Goal: Task Accomplishment & Management: Manage account settings

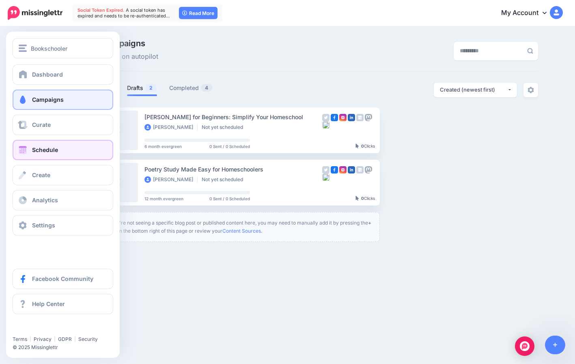
click at [63, 150] on link "Schedule" at bounding box center [63, 150] width 101 height 20
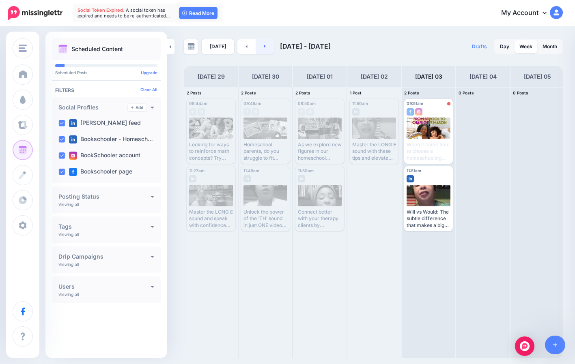
click at [264, 47] on icon at bounding box center [265, 46] width 2 height 5
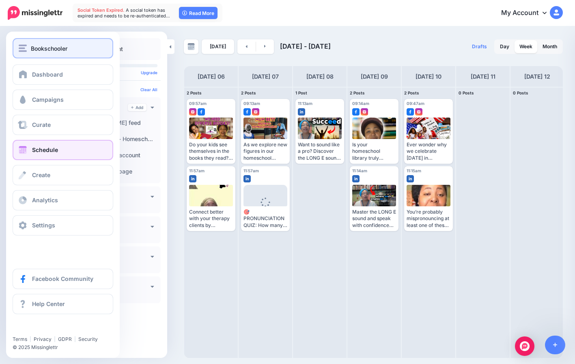
click at [42, 50] on span "Bookschooler" at bounding box center [49, 48] width 37 height 9
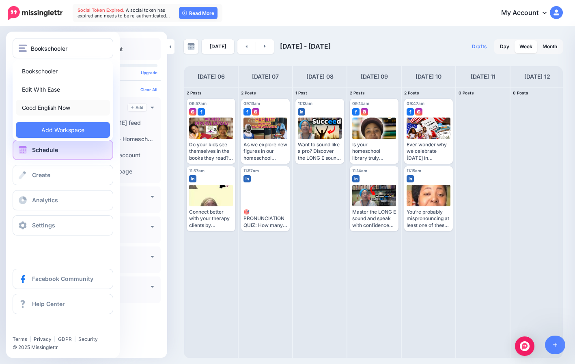
click at [54, 104] on link "Good English Now" at bounding box center [63, 108] width 94 height 16
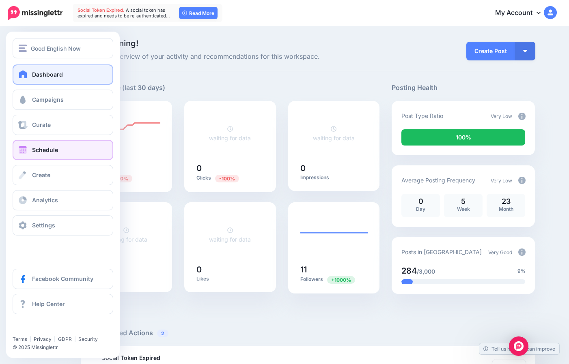
click at [68, 157] on link "Schedule" at bounding box center [63, 150] width 101 height 20
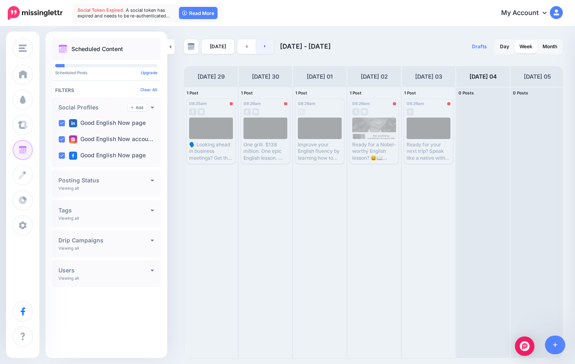
click at [268, 46] on link at bounding box center [265, 46] width 18 height 15
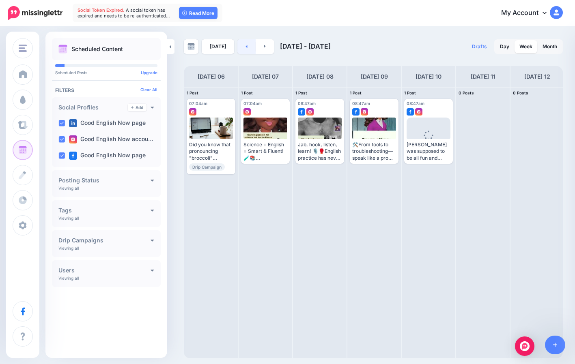
click at [239, 44] on link at bounding box center [246, 46] width 18 height 15
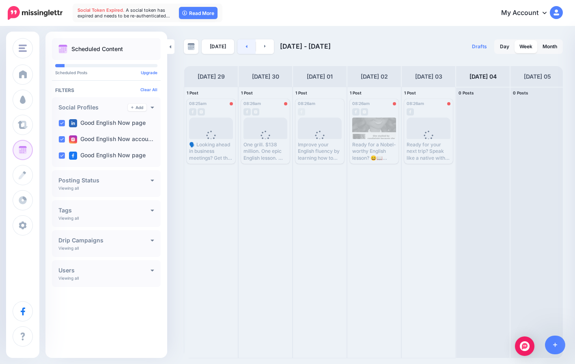
click at [239, 44] on link at bounding box center [246, 46] width 18 height 15
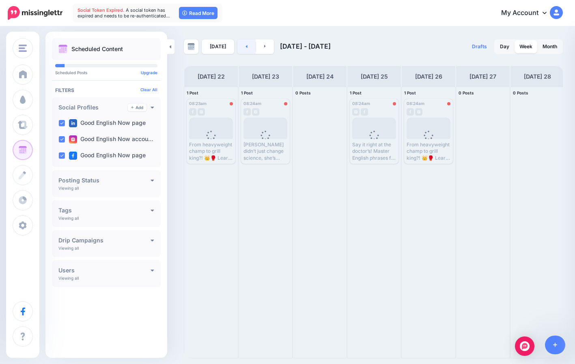
click at [239, 44] on link at bounding box center [246, 46] width 18 height 15
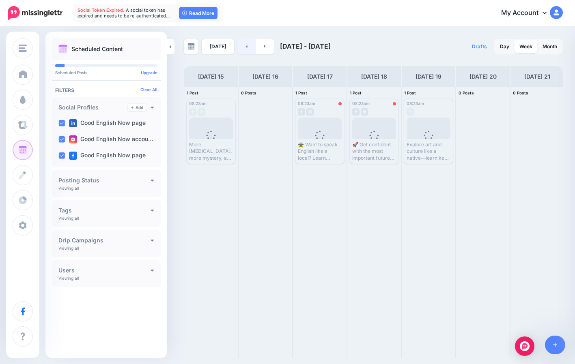
click at [239, 44] on link at bounding box center [246, 46] width 18 height 15
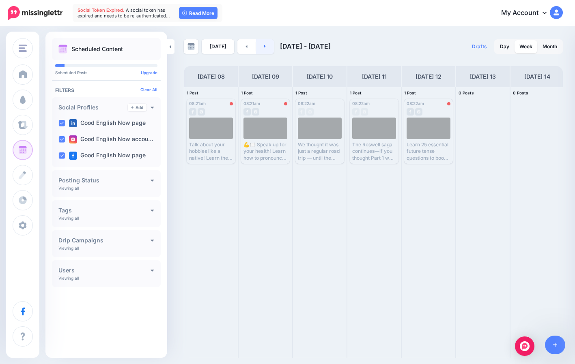
click at [261, 48] on link at bounding box center [265, 46] width 18 height 15
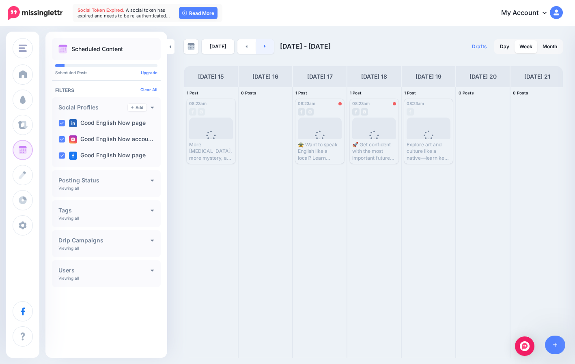
click at [261, 48] on link at bounding box center [265, 46] width 18 height 15
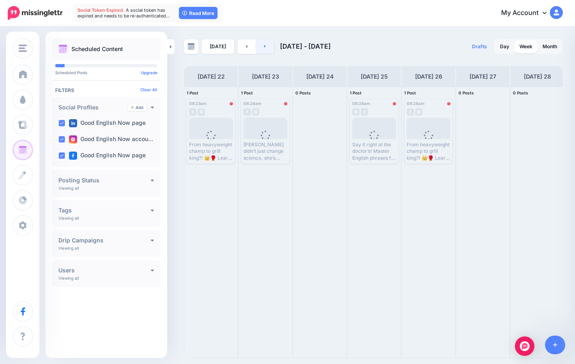
click at [261, 48] on link at bounding box center [265, 46] width 18 height 15
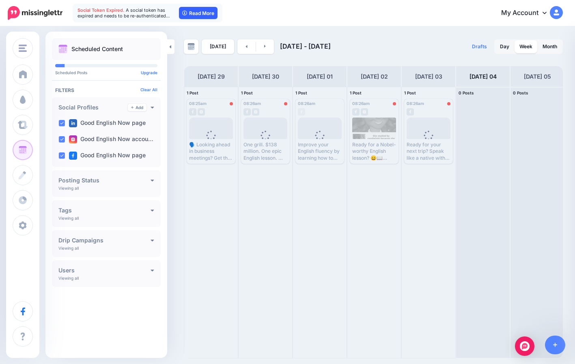
click at [190, 12] on link "Read More" at bounding box center [198, 13] width 39 height 12
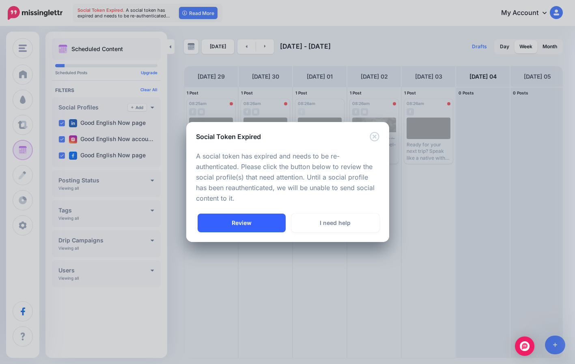
click at [264, 217] on link "Review" at bounding box center [242, 223] width 88 height 19
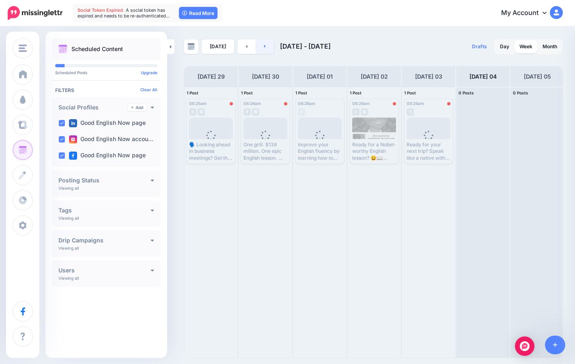
click at [263, 43] on link at bounding box center [265, 46] width 18 height 15
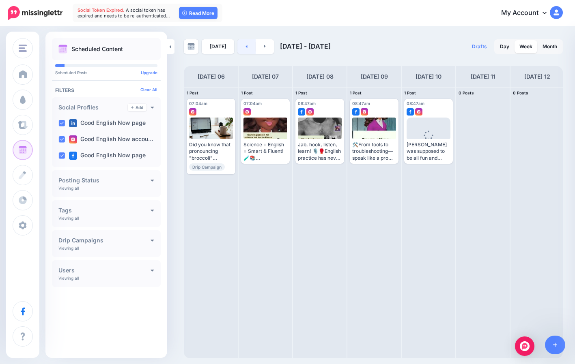
click at [240, 46] on link at bounding box center [246, 46] width 18 height 15
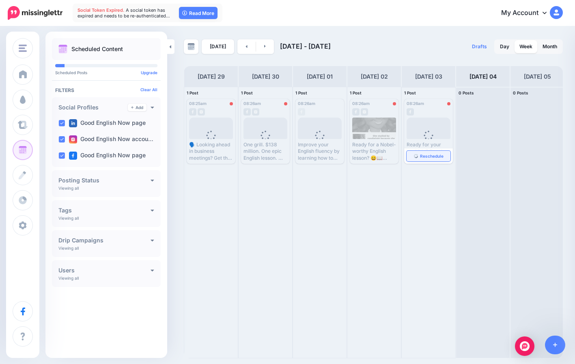
click at [433, 155] on span "Reschedule" at bounding box center [432, 156] width 24 height 4
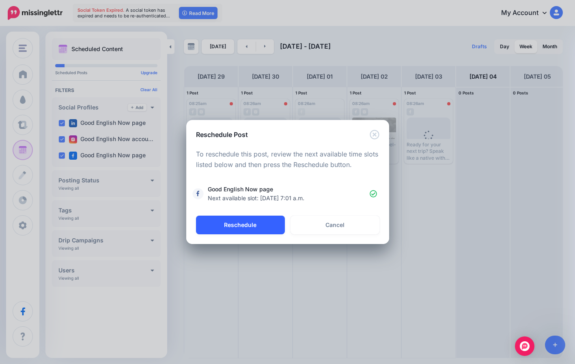
click at [272, 229] on button "Reschedule" at bounding box center [240, 225] width 89 height 19
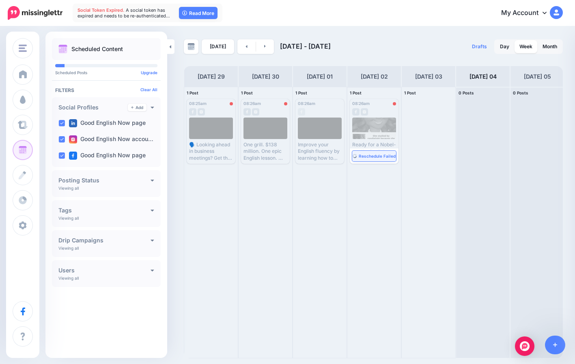
click at [375, 161] on link "Reschedule Failed" at bounding box center [374, 156] width 44 height 11
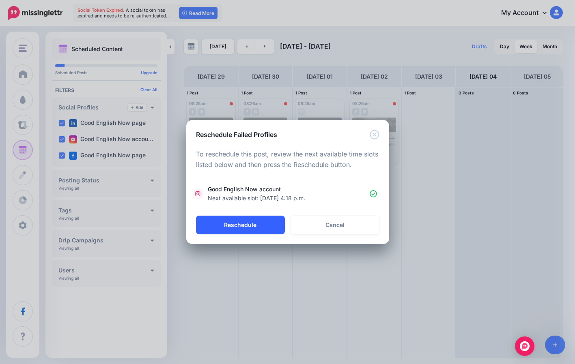
click at [242, 229] on button "Reschedule" at bounding box center [240, 225] width 89 height 19
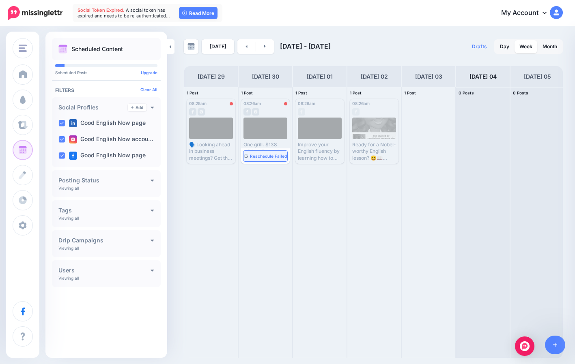
click at [260, 157] on span "Reschedule Failed" at bounding box center [268, 156] width 37 height 4
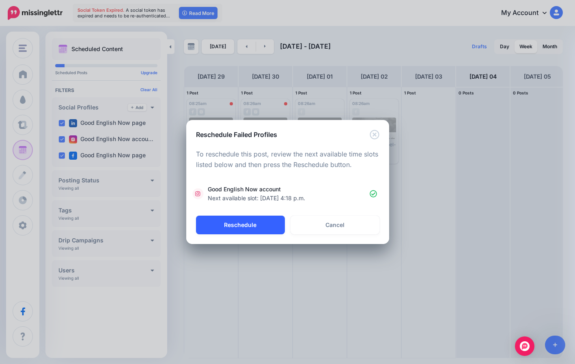
click at [247, 222] on button "Reschedule" at bounding box center [240, 225] width 89 height 19
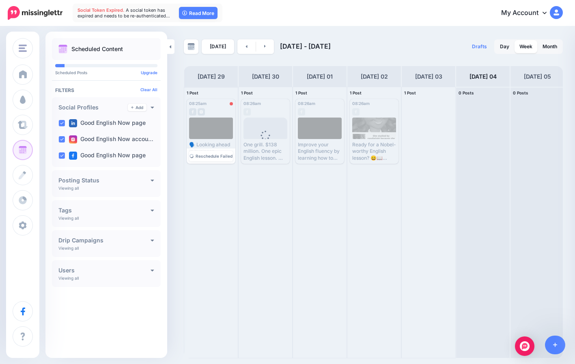
click at [211, 152] on link "Reschedule Failed" at bounding box center [211, 156] width 44 height 11
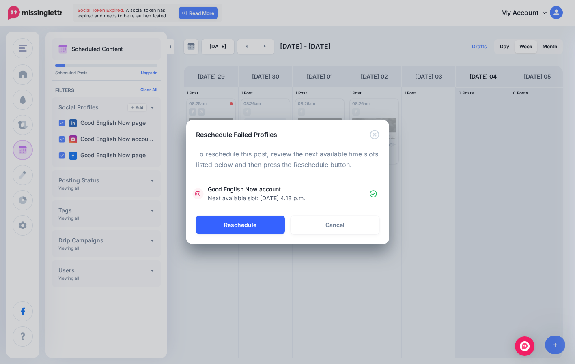
click at [248, 222] on button "Reschedule" at bounding box center [240, 225] width 89 height 19
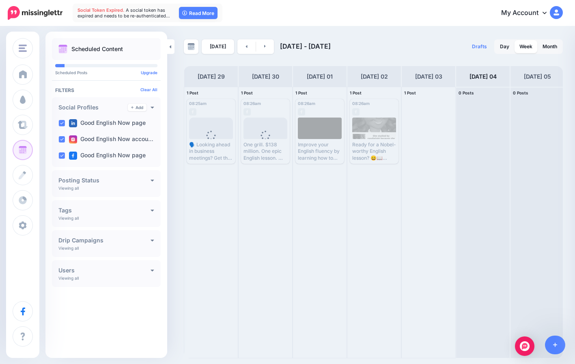
click at [246, 48] on icon at bounding box center [247, 46] width 2 height 5
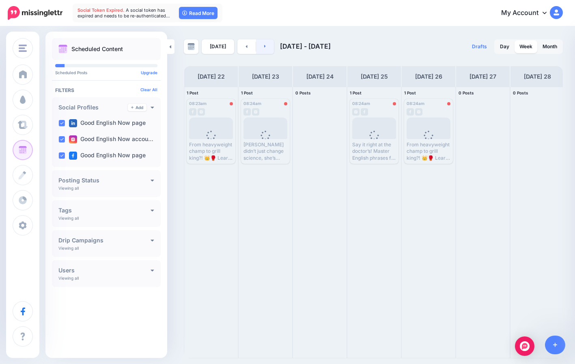
click at [268, 48] on link at bounding box center [265, 46] width 18 height 15
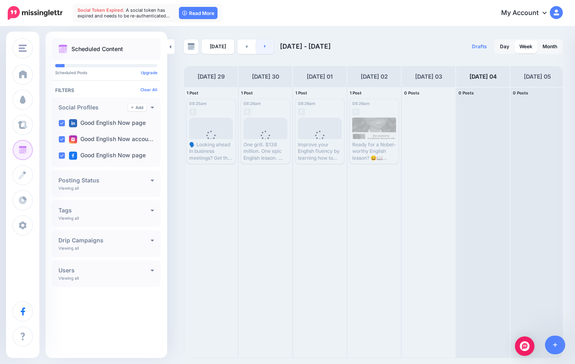
click at [265, 46] on link at bounding box center [265, 46] width 18 height 15
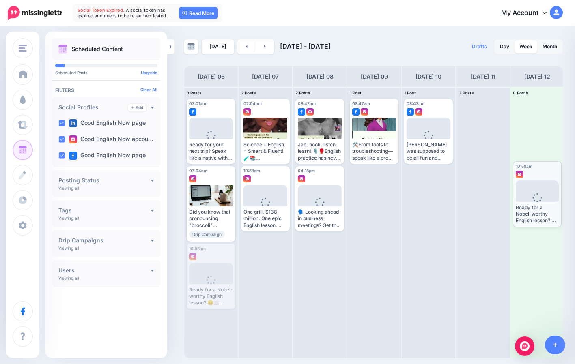
drag, startPoint x: 214, startPoint y: 280, endPoint x: 539, endPoint y: 198, distance: 335.5
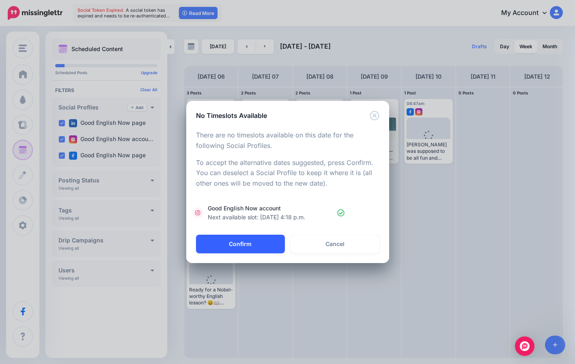
click at [271, 248] on button "Confirm" at bounding box center [240, 244] width 89 height 19
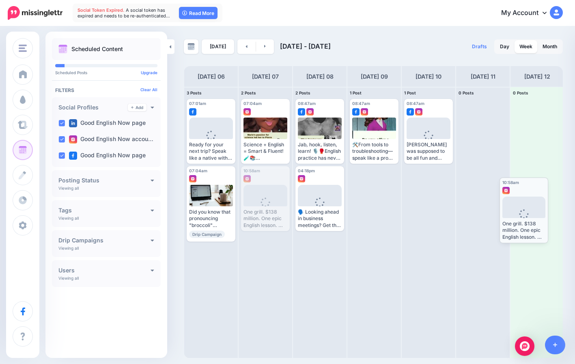
drag, startPoint x: 360, startPoint y: 211, endPoint x: 531, endPoint y: 218, distance: 171.8
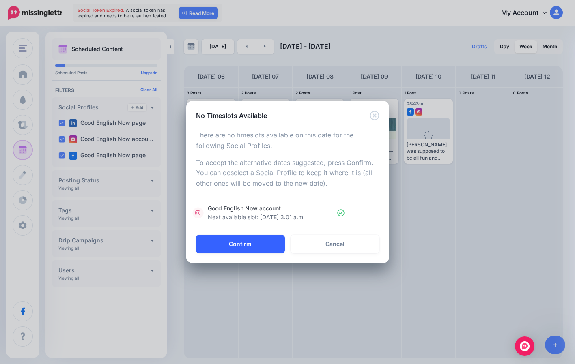
click at [258, 241] on button "Confirm" at bounding box center [240, 244] width 89 height 19
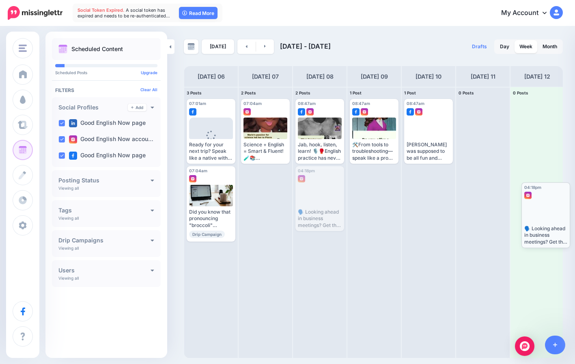
drag, startPoint x: 323, startPoint y: 193, endPoint x: 550, endPoint y: 209, distance: 226.6
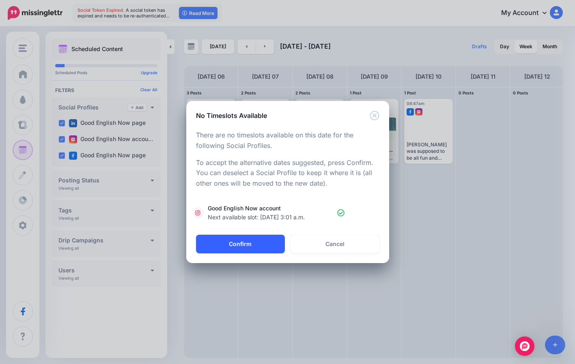
click at [255, 243] on button "Confirm" at bounding box center [240, 244] width 89 height 19
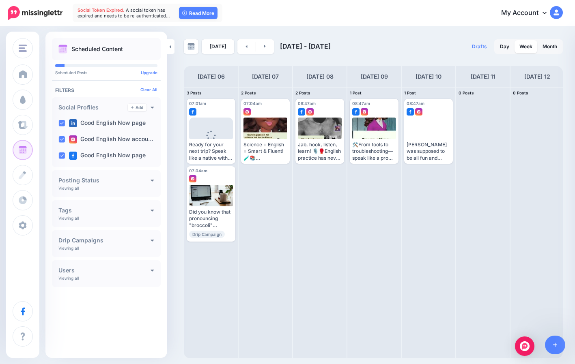
click at [264, 47] on icon at bounding box center [265, 46] width 2 height 5
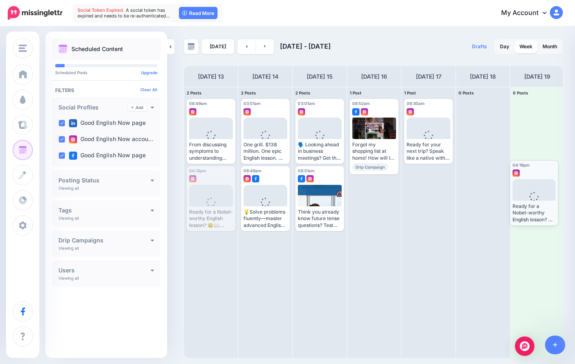
drag, startPoint x: 217, startPoint y: 189, endPoint x: 540, endPoint y: 183, distance: 323.1
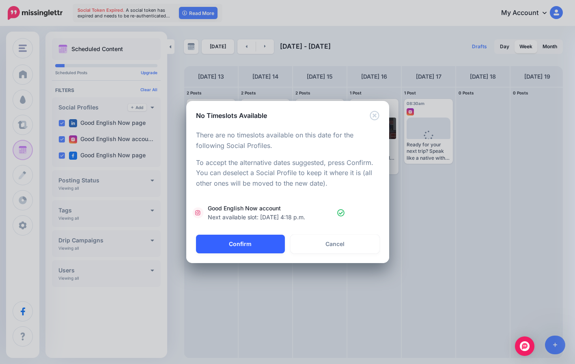
click at [271, 243] on button "Confirm" at bounding box center [240, 244] width 89 height 19
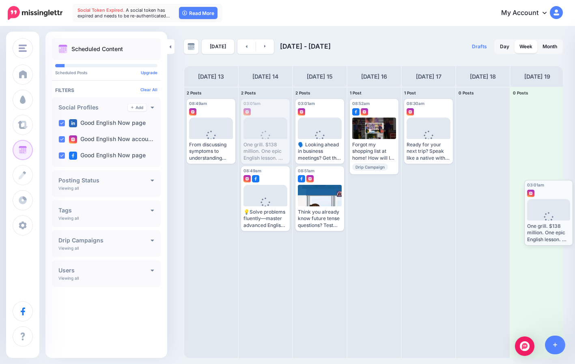
drag, startPoint x: 265, startPoint y: 128, endPoint x: 547, endPoint y: 209, distance: 293.3
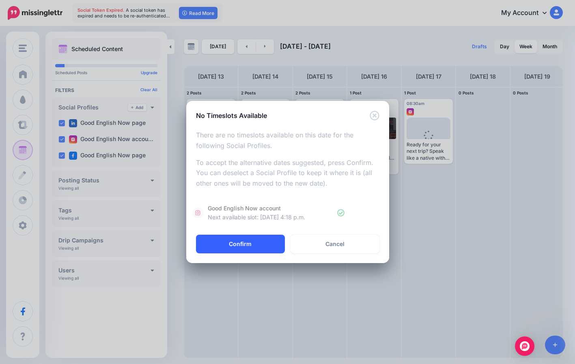
click at [258, 240] on button "Confirm" at bounding box center [240, 244] width 89 height 19
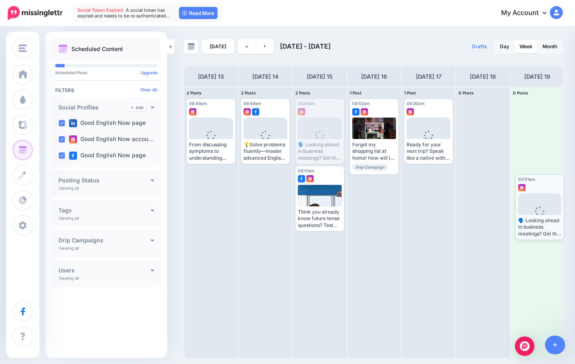
drag, startPoint x: 320, startPoint y: 132, endPoint x: 540, endPoint y: 207, distance: 232.6
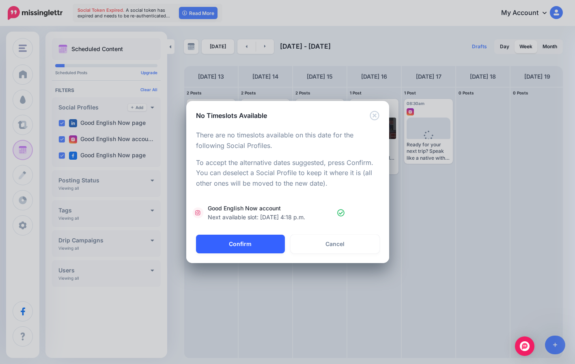
click at [277, 237] on button "Confirm" at bounding box center [240, 244] width 89 height 19
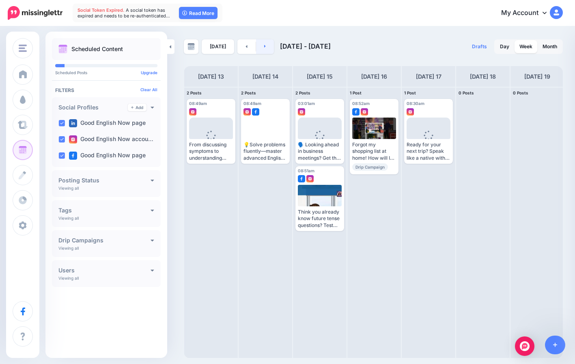
click at [264, 45] on icon at bounding box center [265, 46] width 2 height 3
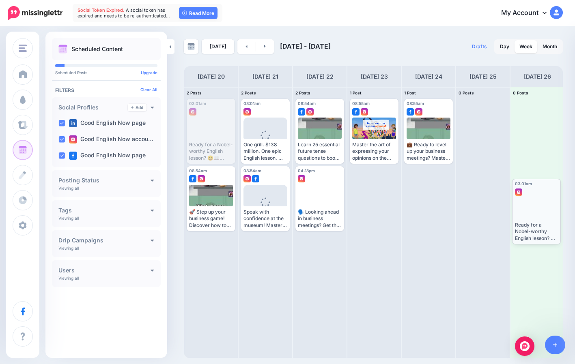
drag, startPoint x: 215, startPoint y: 123, endPoint x: 541, endPoint y: 203, distance: 335.2
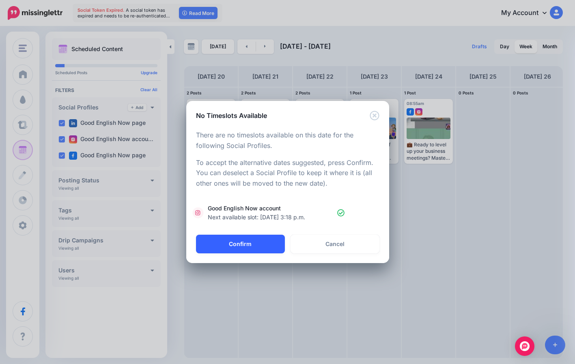
click at [270, 247] on button "Confirm" at bounding box center [240, 244] width 89 height 19
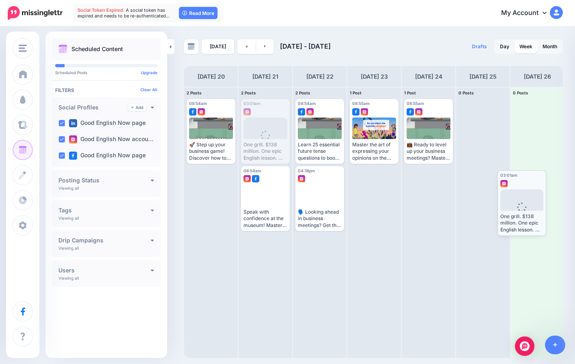
drag, startPoint x: 268, startPoint y: 138, endPoint x: 525, endPoint y: 209, distance: 266.3
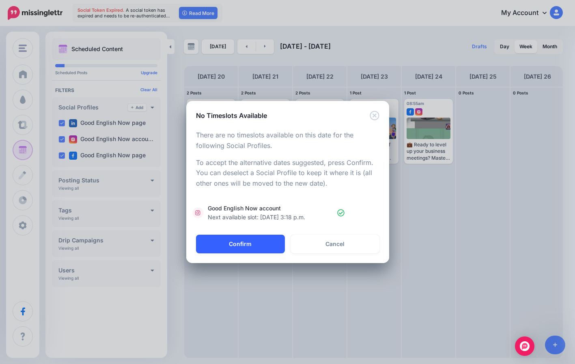
click at [239, 250] on button "Confirm" at bounding box center [240, 244] width 89 height 19
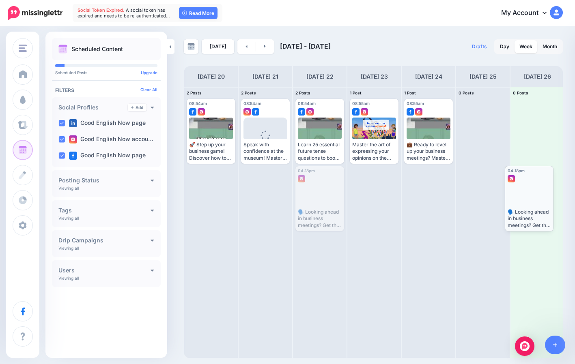
drag, startPoint x: 324, startPoint y: 191, endPoint x: 533, endPoint y: 191, distance: 209.0
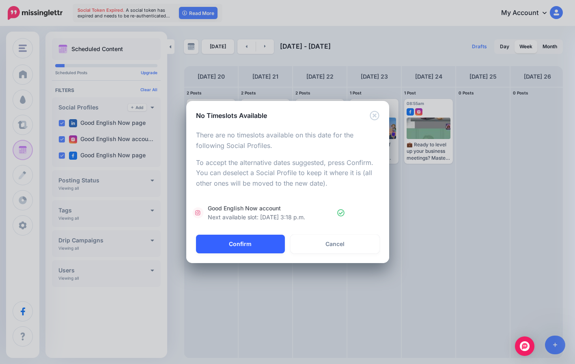
click at [259, 242] on button "Confirm" at bounding box center [240, 244] width 89 height 19
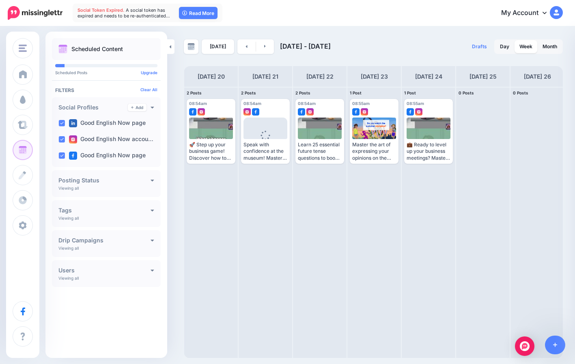
click at [257, 44] on link at bounding box center [265, 46] width 18 height 15
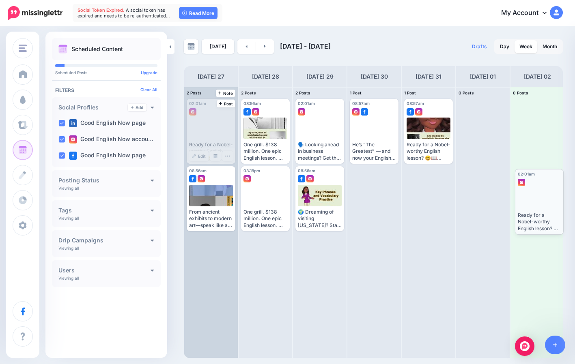
drag, startPoint x: 205, startPoint y: 133, endPoint x: 532, endPoint y: 203, distance: 333.7
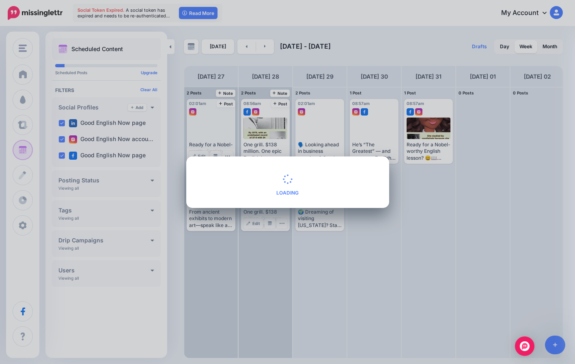
click at [267, 196] on span "Loading" at bounding box center [287, 184] width 183 height 37
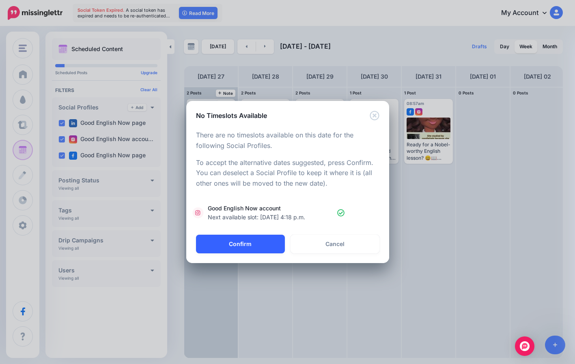
click at [254, 248] on button "Confirm" at bounding box center [240, 244] width 89 height 19
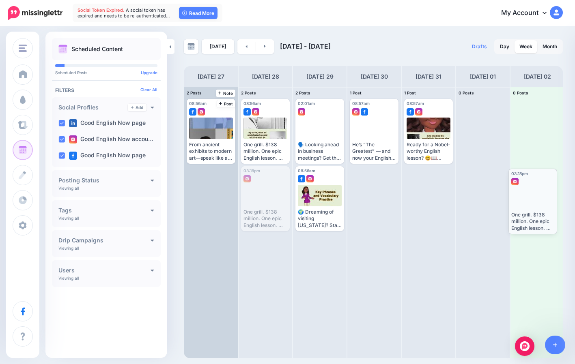
drag, startPoint x: 264, startPoint y: 188, endPoint x: 532, endPoint y: 191, distance: 268.3
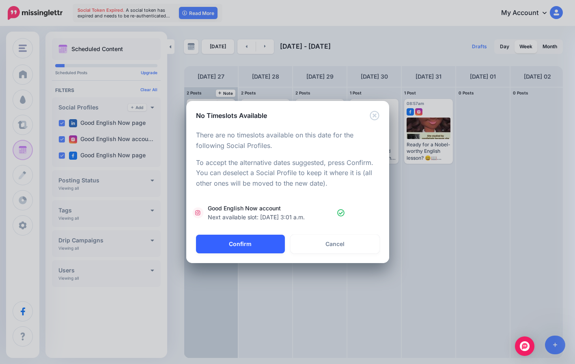
click at [259, 253] on button "Confirm" at bounding box center [240, 244] width 89 height 19
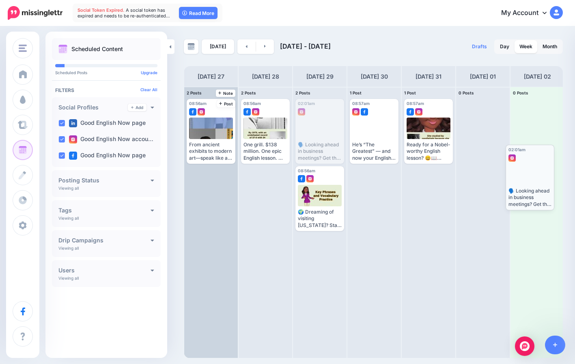
drag, startPoint x: 396, startPoint y: 144, endPoint x: 547, endPoint y: 171, distance: 153.3
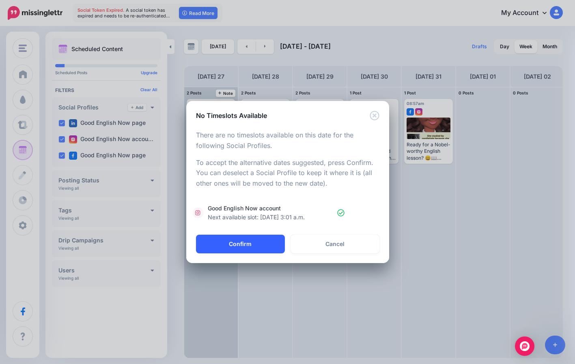
click at [269, 241] on button "Confirm" at bounding box center [240, 244] width 89 height 19
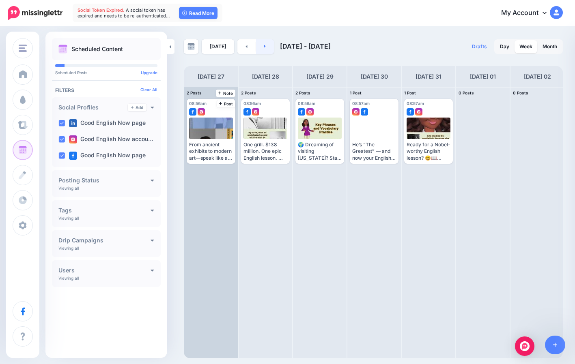
click at [264, 44] on icon at bounding box center [265, 46] width 2 height 5
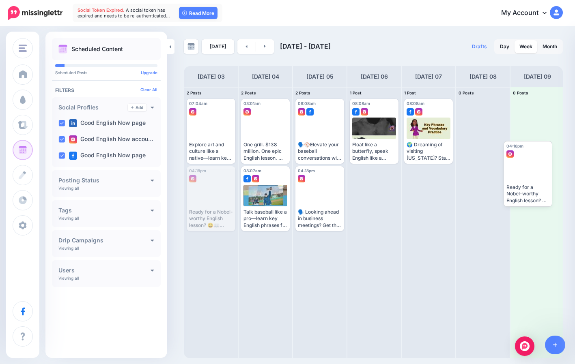
drag, startPoint x: 207, startPoint y: 189, endPoint x: 524, endPoint y: 164, distance: 318.0
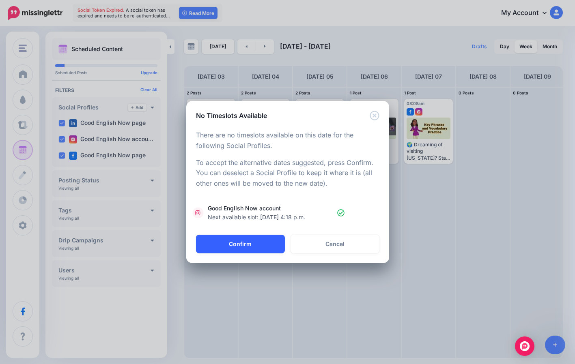
click at [269, 237] on button "Confirm" at bounding box center [240, 244] width 89 height 19
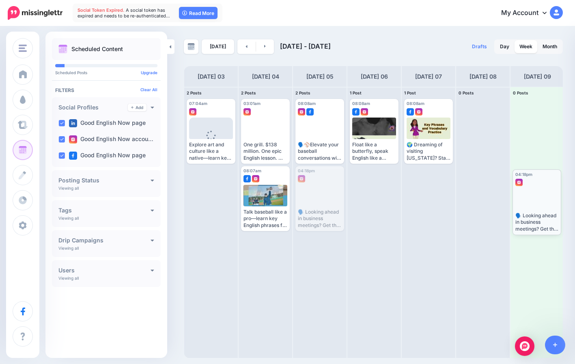
drag, startPoint x: 305, startPoint y: 190, endPoint x: 522, endPoint y: 193, distance: 217.2
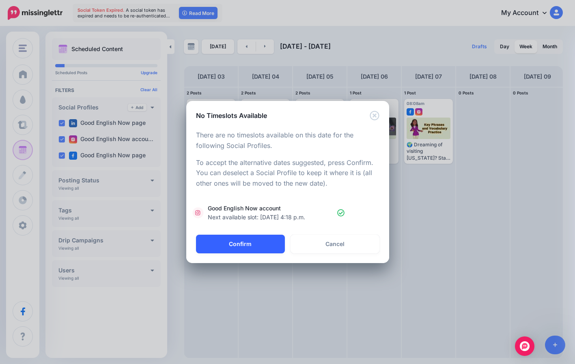
click at [258, 239] on button "Confirm" at bounding box center [240, 244] width 89 height 19
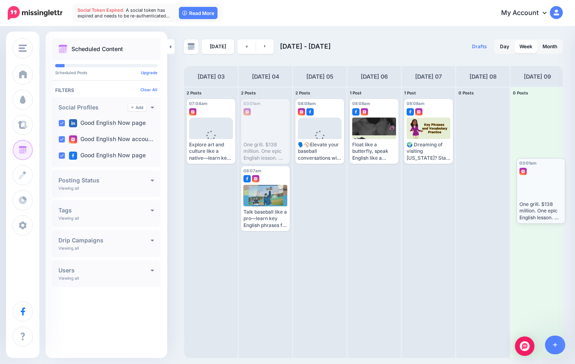
drag, startPoint x: 261, startPoint y: 125, endPoint x: 537, endPoint y: 184, distance: 281.9
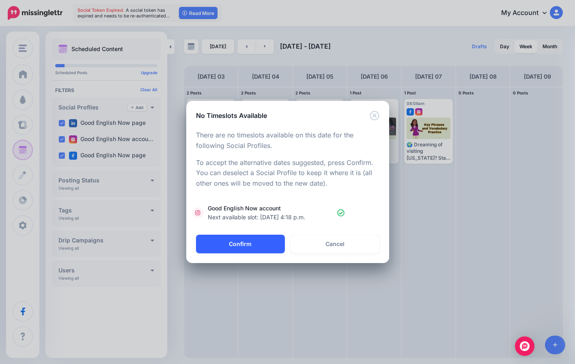
click at [226, 251] on button "Confirm" at bounding box center [240, 244] width 89 height 19
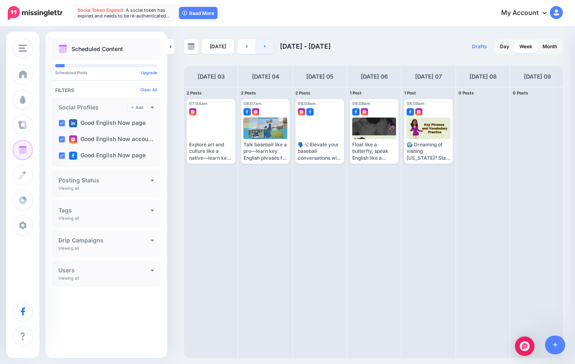
click at [265, 49] on link at bounding box center [265, 46] width 18 height 15
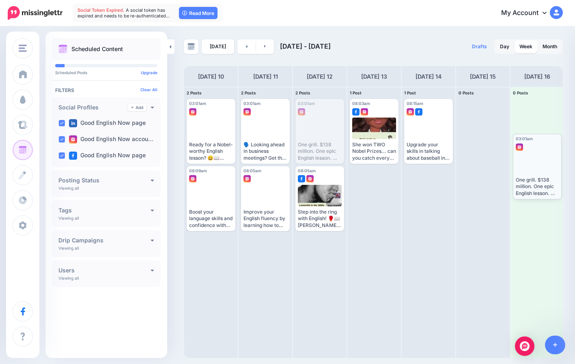
drag, startPoint x: 318, startPoint y: 136, endPoint x: 536, endPoint y: 170, distance: 220.3
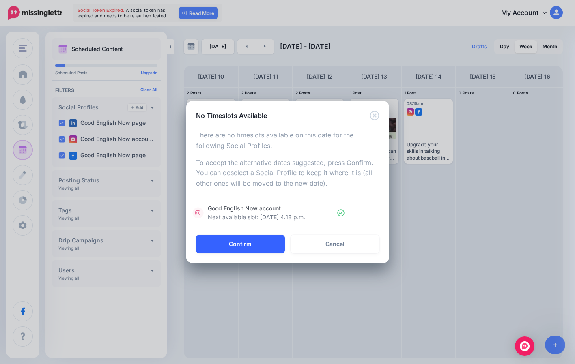
click at [244, 247] on button "Confirm" at bounding box center [240, 244] width 89 height 19
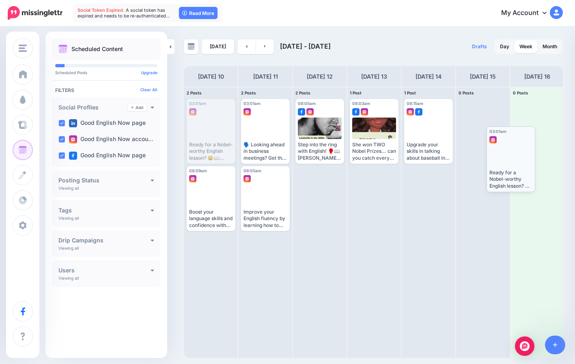
drag, startPoint x: 217, startPoint y: 127, endPoint x: 515, endPoint y: 154, distance: 300.0
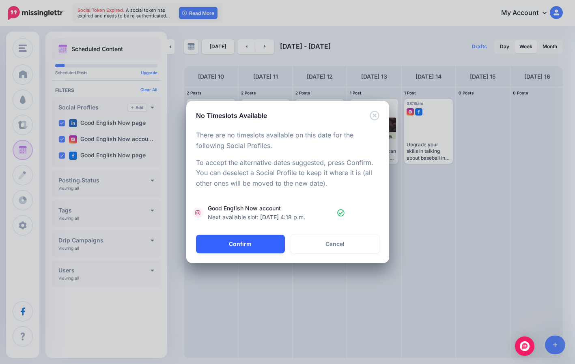
click at [216, 252] on button "Confirm" at bounding box center [240, 244] width 89 height 19
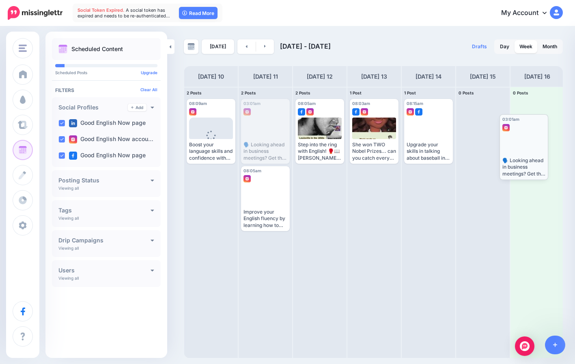
drag, startPoint x: 257, startPoint y: 130, endPoint x: 516, endPoint y: 145, distance: 259.0
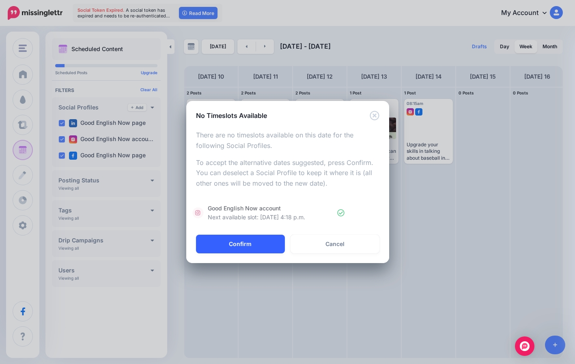
click at [274, 246] on button "Confirm" at bounding box center [240, 244] width 89 height 19
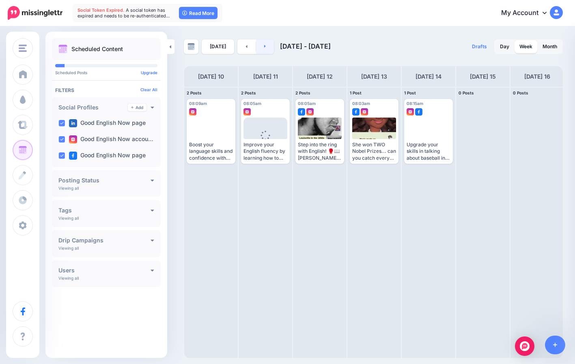
click at [267, 46] on link at bounding box center [265, 46] width 18 height 15
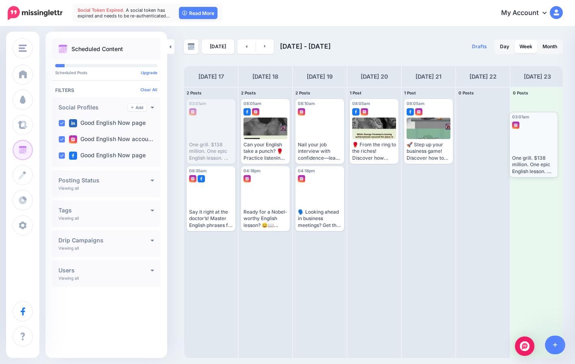
drag, startPoint x: 203, startPoint y: 138, endPoint x: 525, endPoint y: 151, distance: 322.9
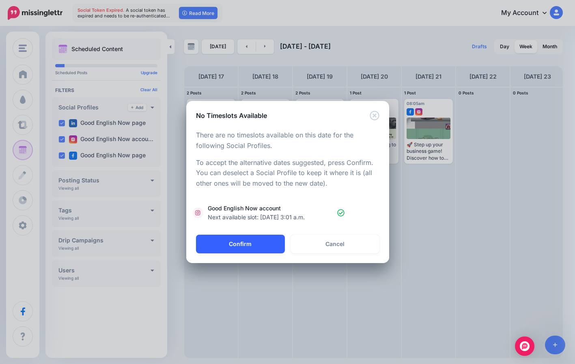
click at [255, 247] on button "Confirm" at bounding box center [240, 244] width 89 height 19
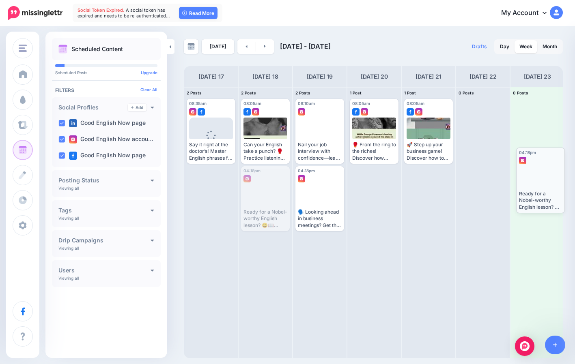
drag, startPoint x: 263, startPoint y: 192, endPoint x: 539, endPoint y: 174, distance: 275.8
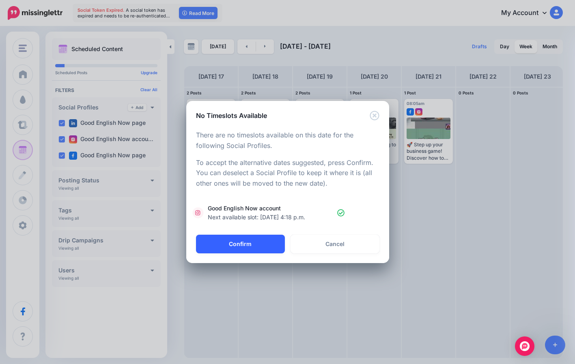
click at [277, 240] on button "Confirm" at bounding box center [240, 244] width 89 height 19
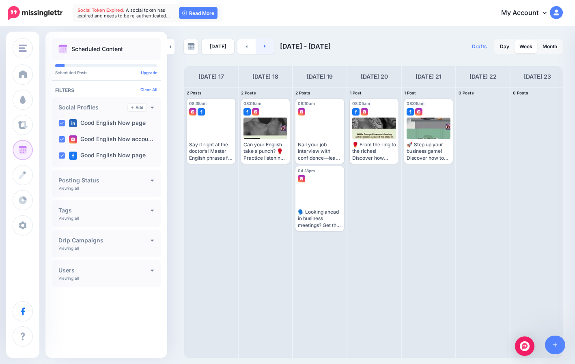
click at [261, 49] on link at bounding box center [265, 46] width 18 height 15
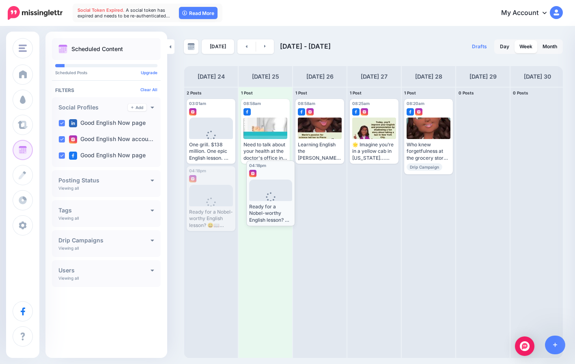
drag, startPoint x: 205, startPoint y: 198, endPoint x: 276, endPoint y: 192, distance: 71.7
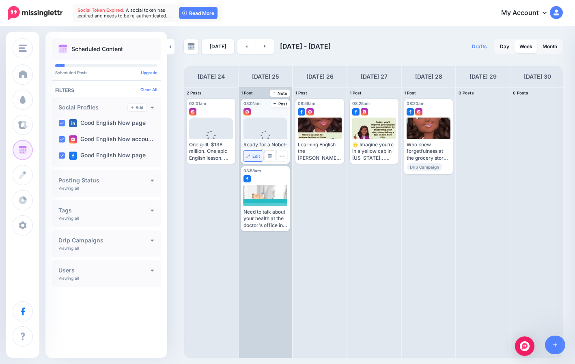
click at [253, 155] on span "Edit" at bounding box center [256, 156] width 8 height 4
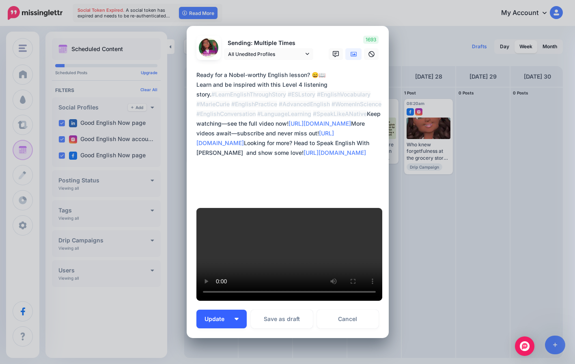
click at [235, 318] on img "button" at bounding box center [237, 319] width 4 height 2
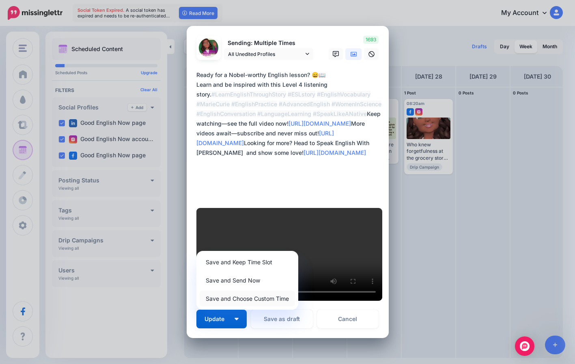
click at [240, 291] on link "Save and Choose Custom Time" at bounding box center [247, 299] width 95 height 16
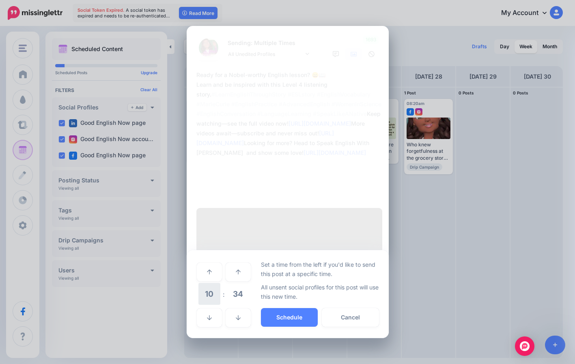
click at [213, 283] on span "10" at bounding box center [209, 294] width 22 height 22
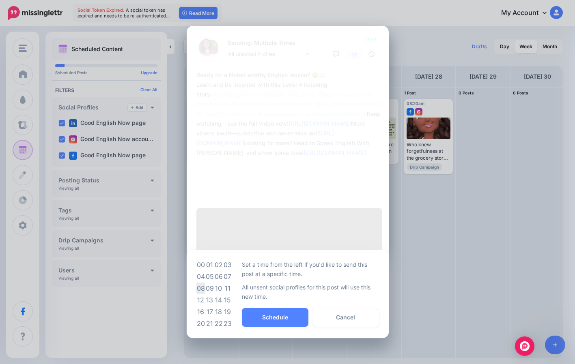
click at [196, 283] on td "08" at bounding box center [200, 289] width 9 height 12
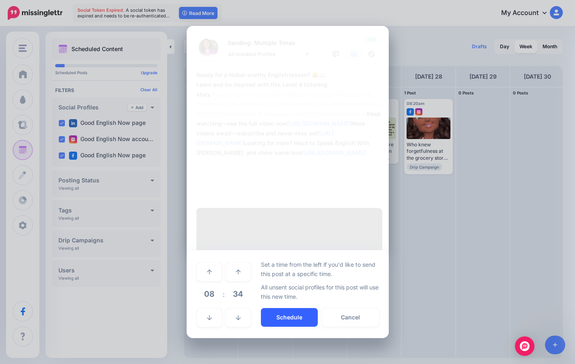
click at [301, 308] on button "Schedule" at bounding box center [289, 317] width 57 height 19
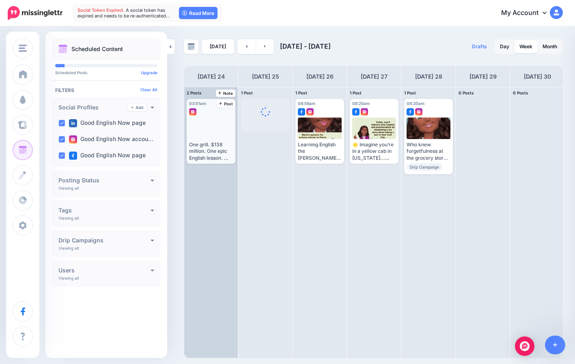
click at [206, 123] on div at bounding box center [211, 129] width 44 height 22
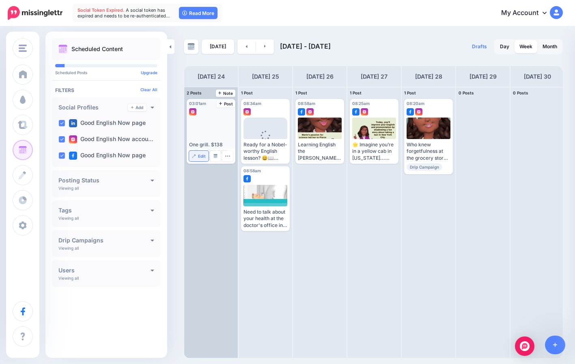
click at [203, 158] on span "Edit" at bounding box center [202, 156] width 8 height 4
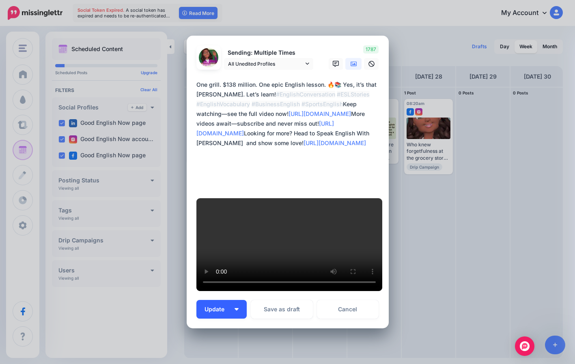
click at [228, 302] on button "Update" at bounding box center [221, 309] width 50 height 19
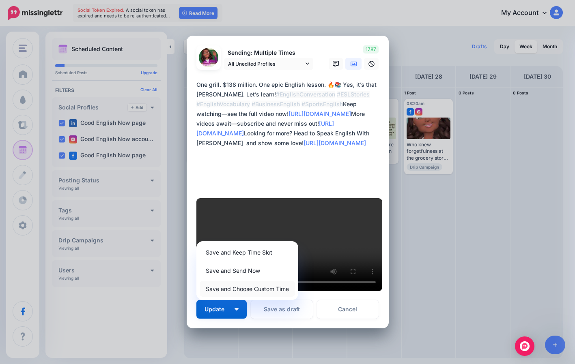
click at [243, 281] on link "Save and Choose Custom Time" at bounding box center [247, 289] width 95 height 16
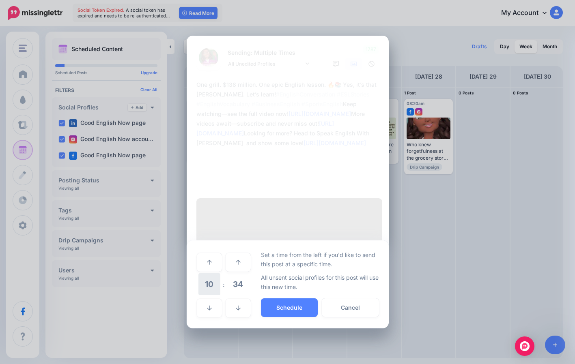
click at [208, 274] on span "10" at bounding box center [209, 285] width 22 height 22
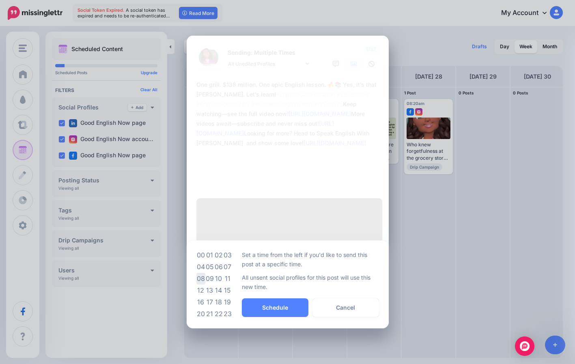
click at [203, 273] on td "08" at bounding box center [200, 279] width 9 height 12
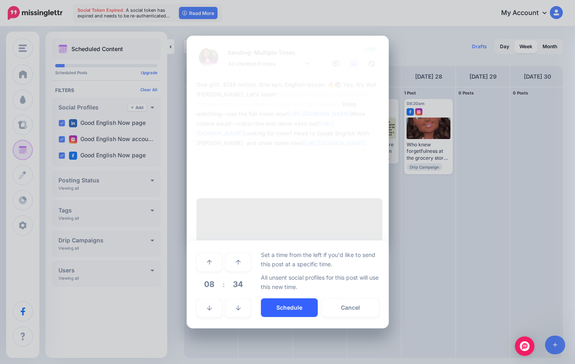
click at [303, 299] on button "Schedule" at bounding box center [289, 308] width 57 height 19
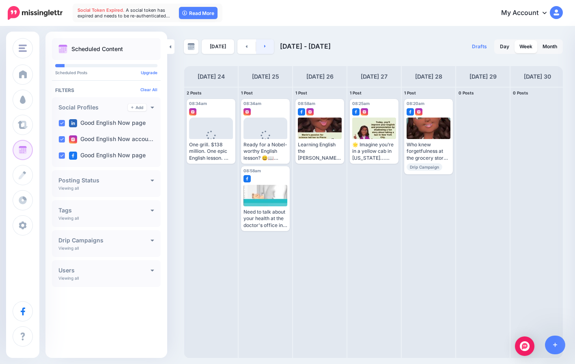
click at [267, 49] on link at bounding box center [265, 46] width 18 height 15
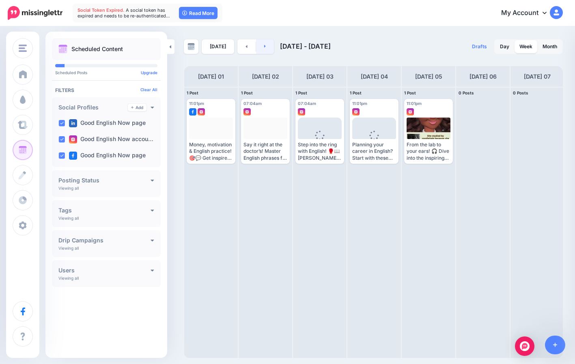
click at [267, 49] on link at bounding box center [265, 46] width 18 height 15
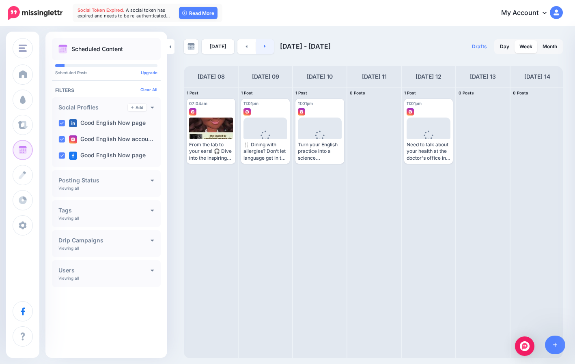
click at [267, 49] on link at bounding box center [265, 46] width 18 height 15
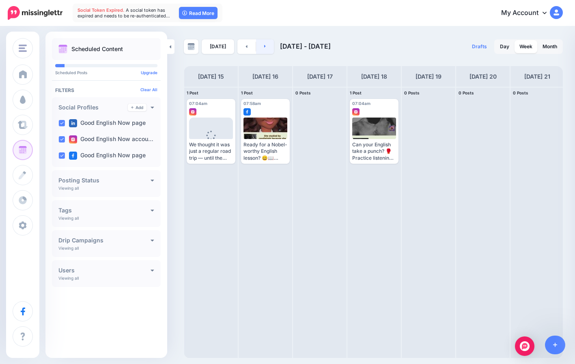
click at [267, 49] on link at bounding box center [265, 46] width 18 height 15
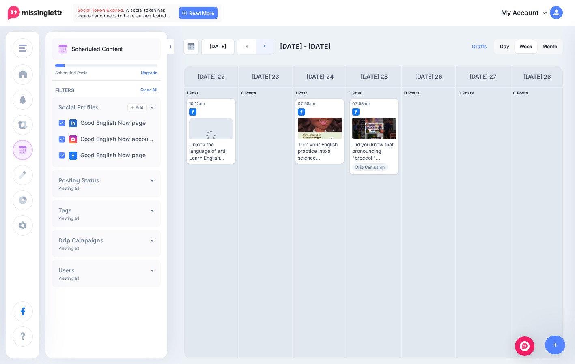
click at [267, 49] on link at bounding box center [265, 46] width 18 height 15
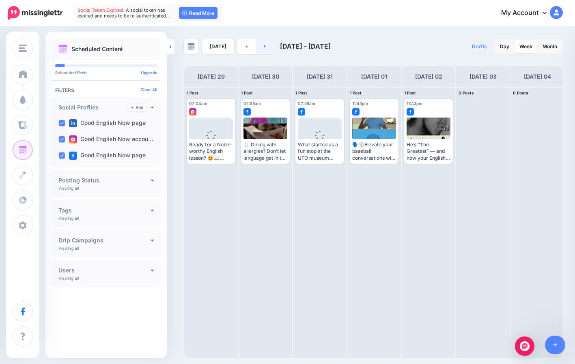
click at [267, 49] on link at bounding box center [265, 46] width 18 height 15
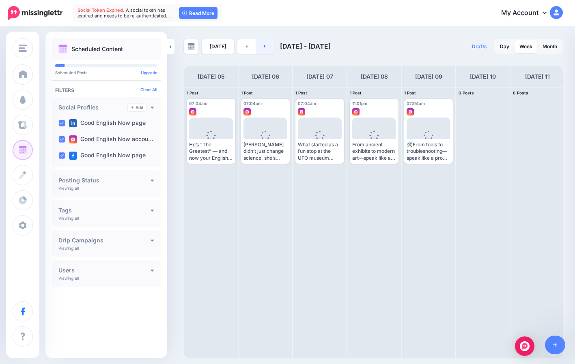
click at [267, 49] on link at bounding box center [265, 46] width 18 height 15
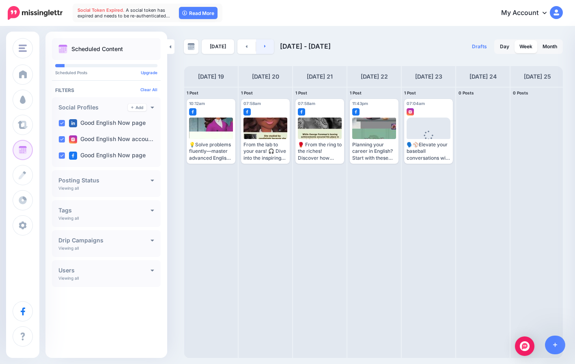
click at [267, 49] on link at bounding box center [265, 46] width 18 height 15
